Goal: Navigation & Orientation: Find specific page/section

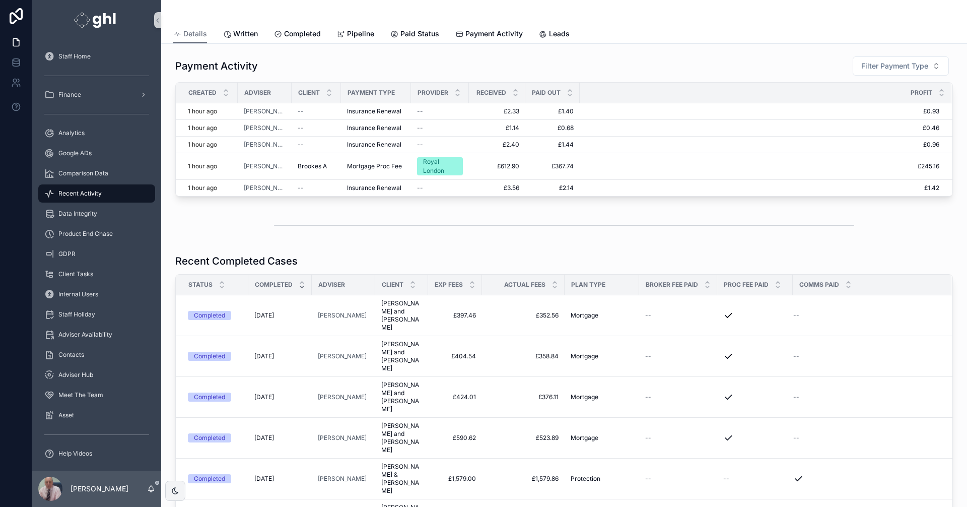
click at [86, 189] on div "Recent Activity" at bounding box center [96, 193] width 105 height 16
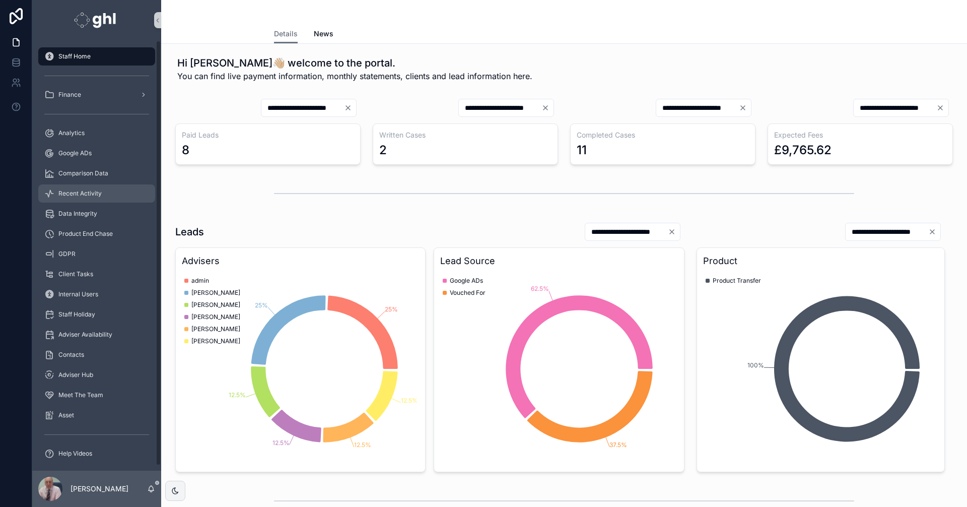
drag, startPoint x: 65, startPoint y: 190, endPoint x: 77, endPoint y: 190, distance: 11.6
click at [65, 190] on span "Recent Activity" at bounding box center [79, 193] width 43 height 8
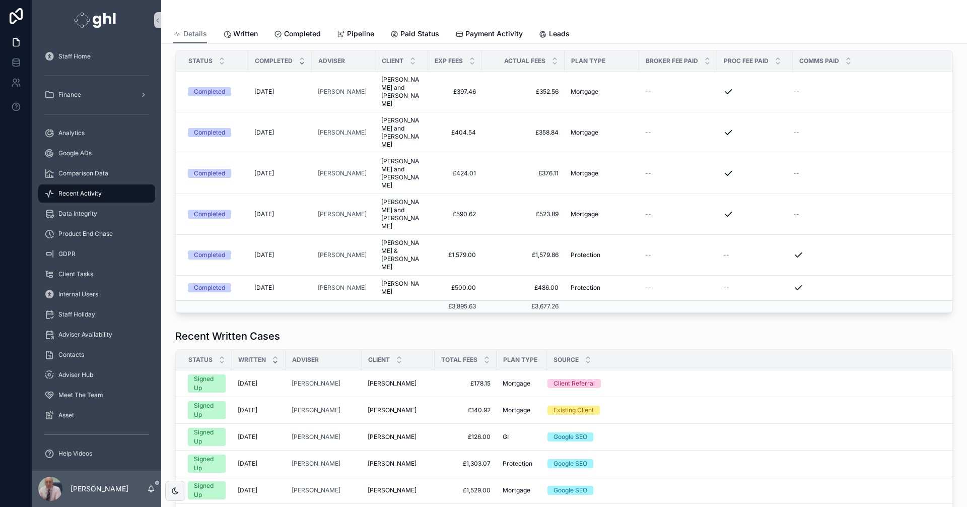
scroll to position [277, 0]
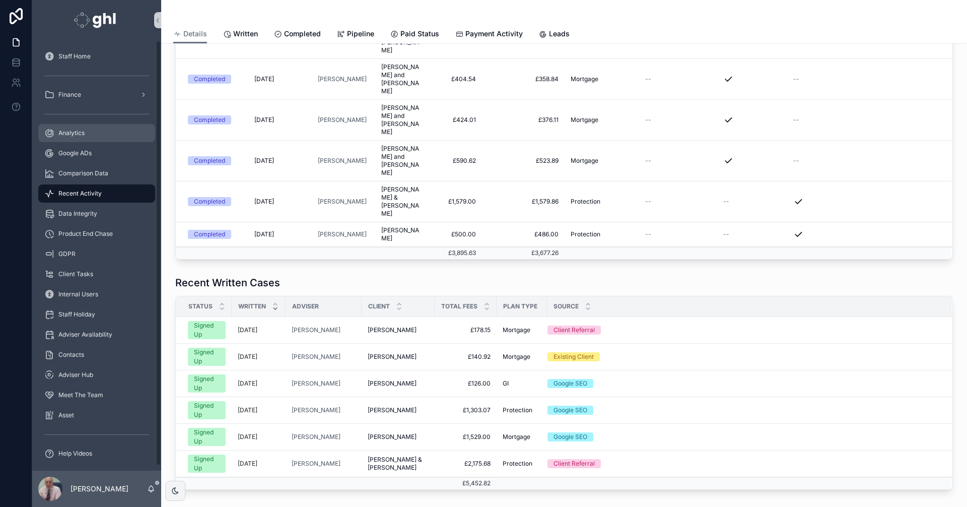
click at [66, 133] on span "Analytics" at bounding box center [71, 133] width 26 height 8
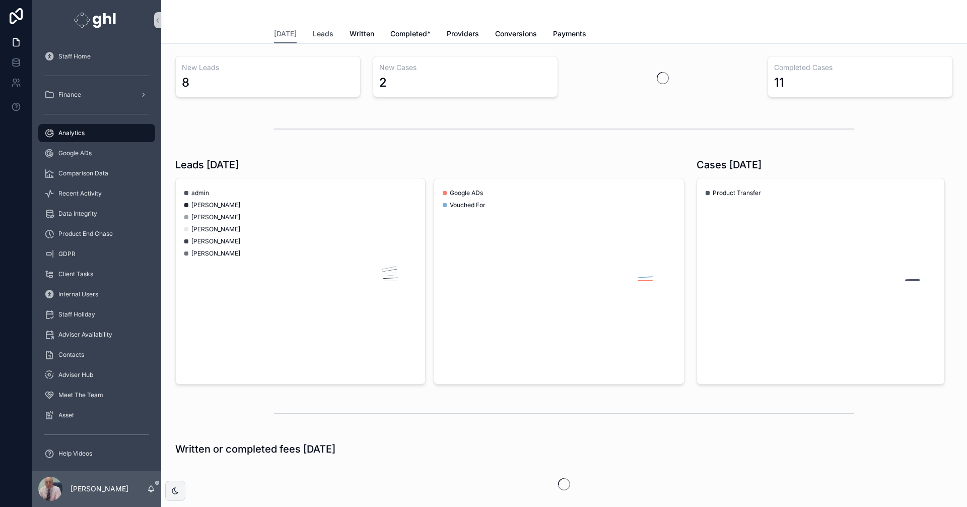
click at [321, 32] on span "Leads" at bounding box center [323, 34] width 21 height 10
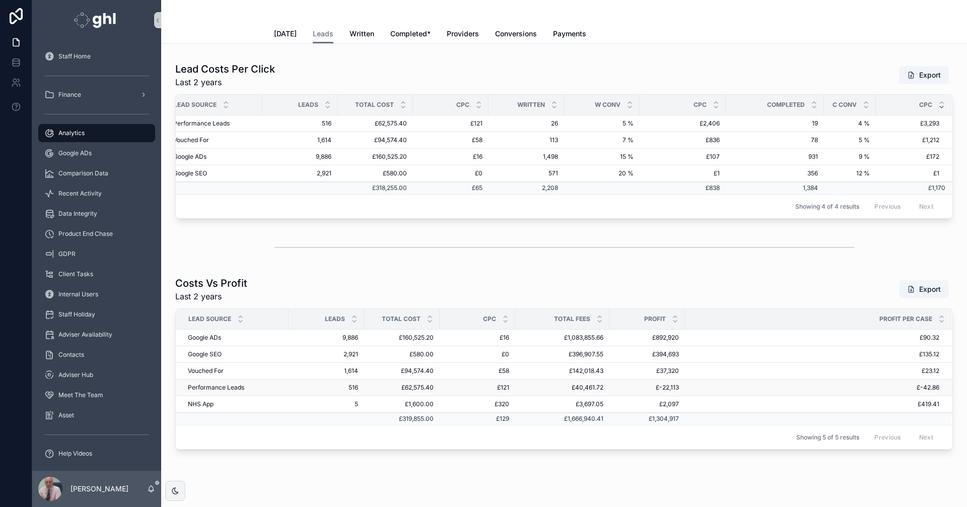
scroll to position [1700, 0]
